Goal: Information Seeking & Learning: Learn about a topic

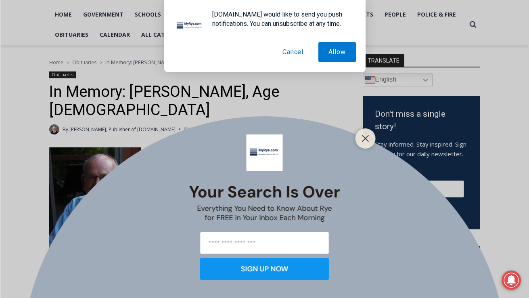
click at [296, 52] on button "Cancel" at bounding box center [293, 52] width 41 height 20
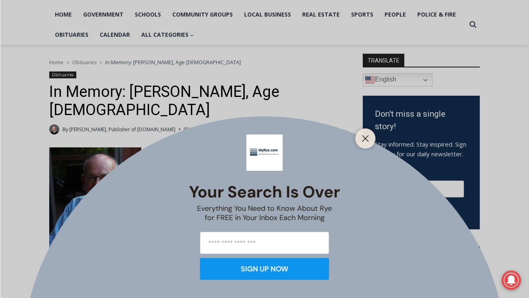
click at [359, 141] on div at bounding box center [366, 138] width 20 height 20
click at [363, 140] on icon "Close" at bounding box center [365, 138] width 7 height 7
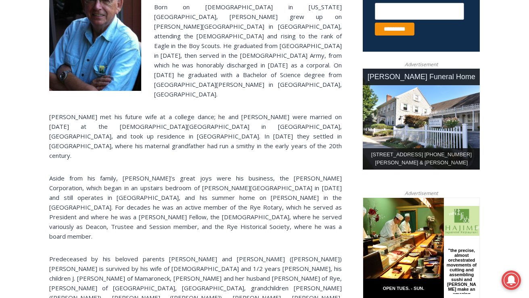
scroll to position [352, 0]
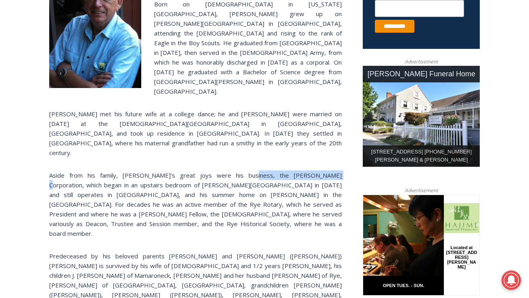
drag, startPoint x: 217, startPoint y: 130, endPoint x: 288, endPoint y: 128, distance: 71.5
click at [288, 170] on p "Aside from his family, [PERSON_NAME]’s great joys were his business, the [PERSO…" at bounding box center [195, 204] width 293 height 68
copy p "[PERSON_NAME] Corporation"
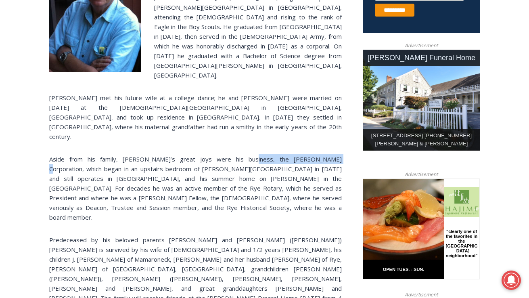
scroll to position [370, 0]
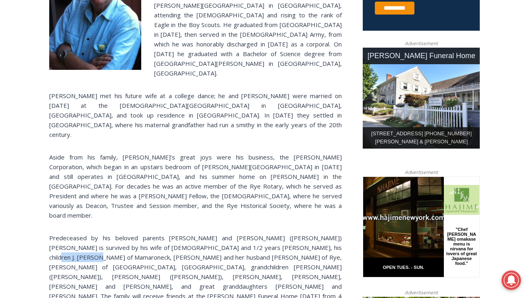
drag, startPoint x: 275, startPoint y: 193, endPoint x: 316, endPoint y: 194, distance: 40.8
click at [316, 233] on p "Predeceased by his beloved parents [PERSON_NAME] and [PERSON_NAME] ([PERSON_NAM…" at bounding box center [195, 281] width 293 height 97
copy p "[PERSON_NAME]"
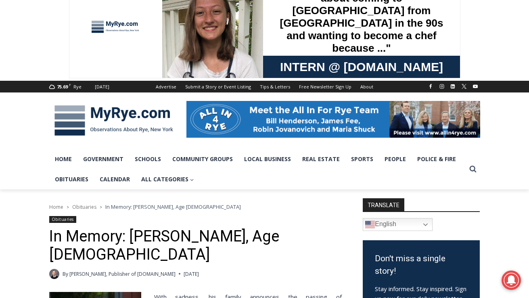
scroll to position [26, 0]
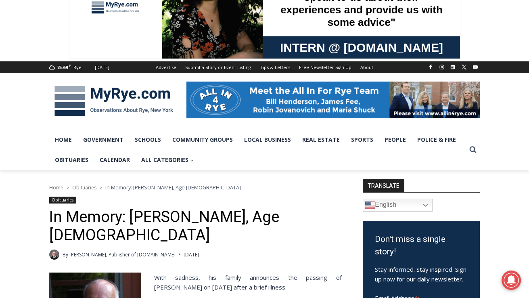
scroll to position [48, 0]
